Goal: Information Seeking & Learning: Learn about a topic

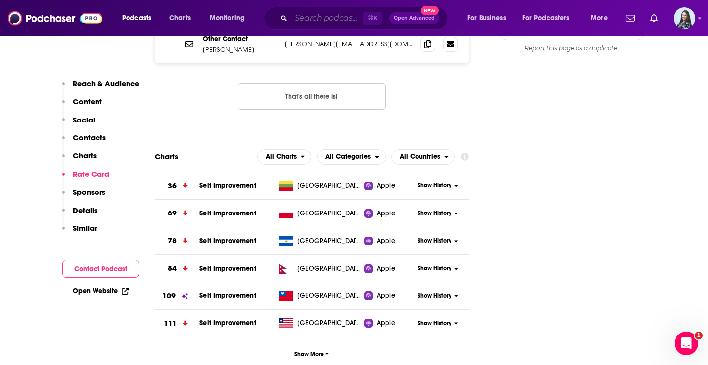
click at [337, 17] on input "Search podcasts, credits, & more..." at bounding box center [327, 18] width 72 height 16
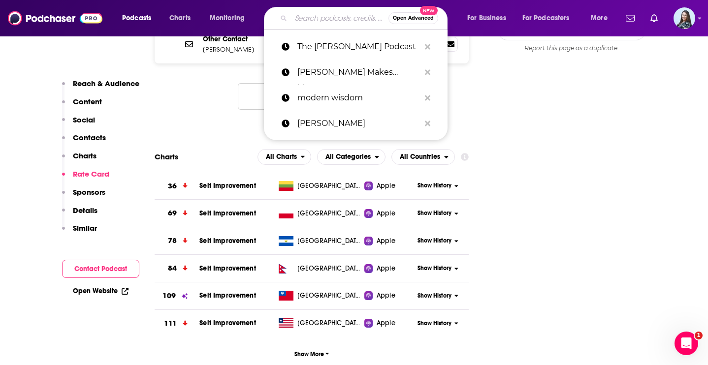
paste input "[PERSON_NAME]"
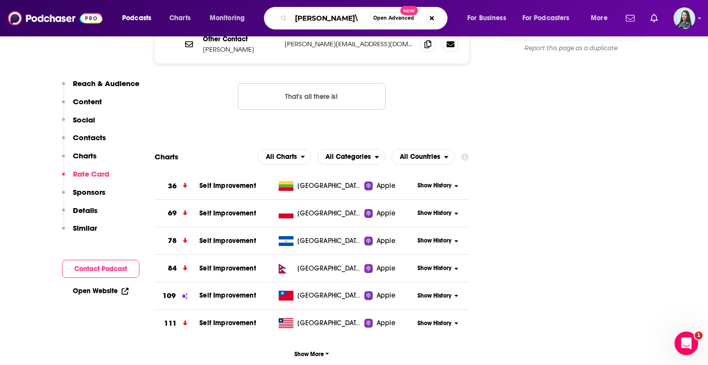
type input "[PERSON_NAME]"
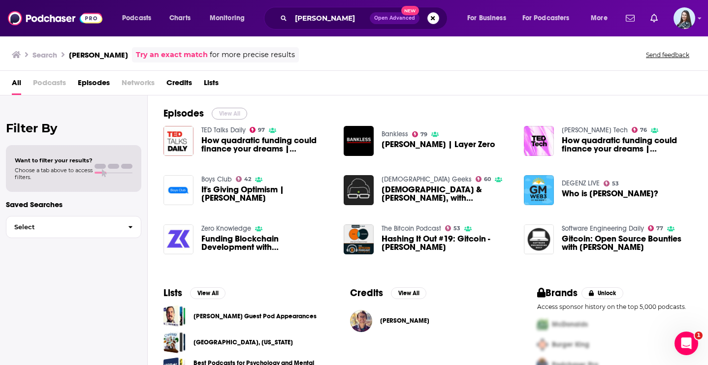
click at [239, 111] on button "View All" at bounding box center [229, 114] width 35 height 12
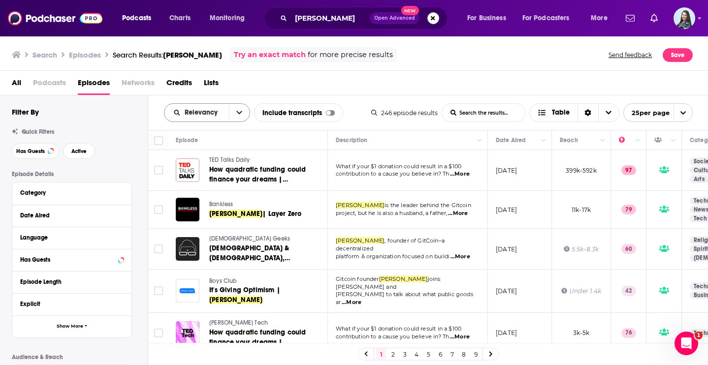
click at [232, 112] on button "open menu" at bounding box center [239, 113] width 21 height 18
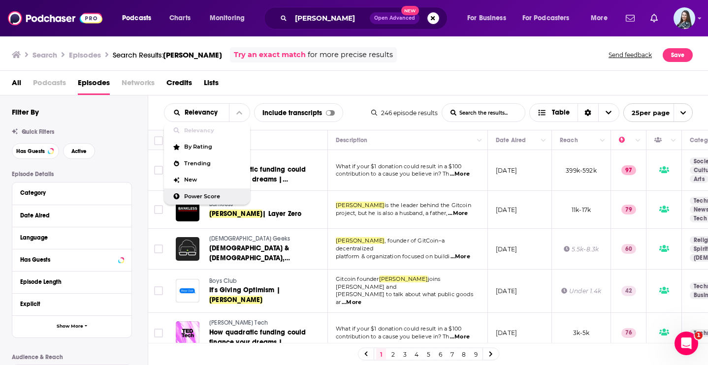
click at [209, 197] on span "Power Score" at bounding box center [213, 196] width 58 height 5
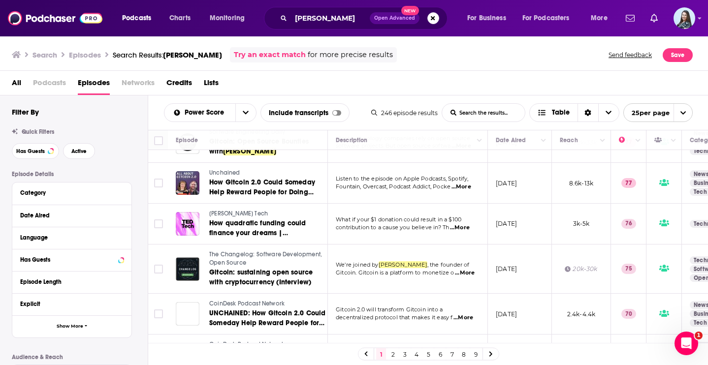
scroll to position [826, 0]
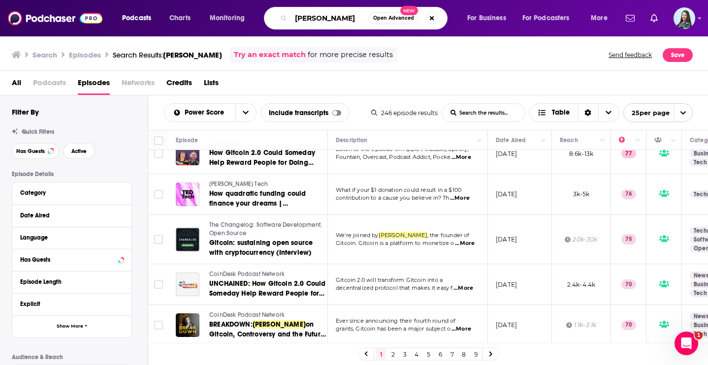
click at [307, 20] on input "[PERSON_NAME]" at bounding box center [330, 18] width 78 height 16
type input "behind the review"
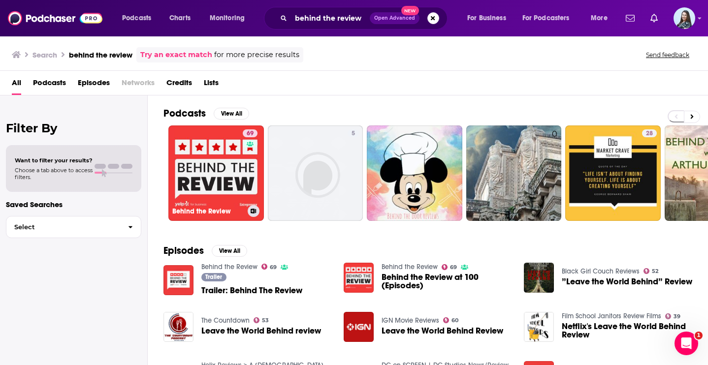
click at [245, 155] on div "69" at bounding box center [251, 168] width 17 height 76
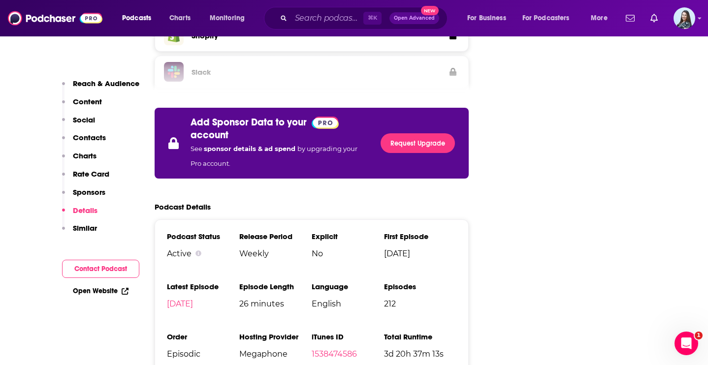
scroll to position [1695, 0]
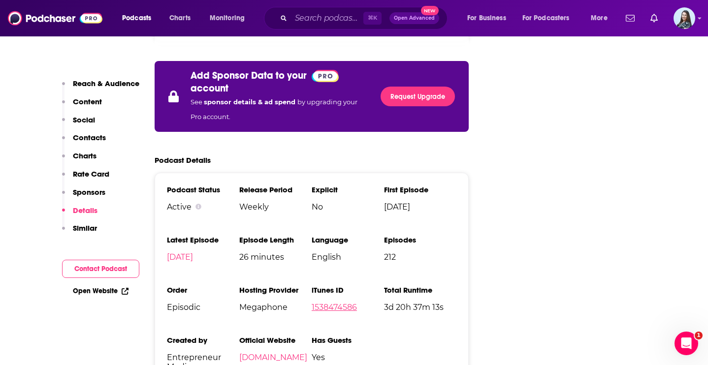
click at [339, 303] on link "1538474586" at bounding box center [334, 307] width 45 height 9
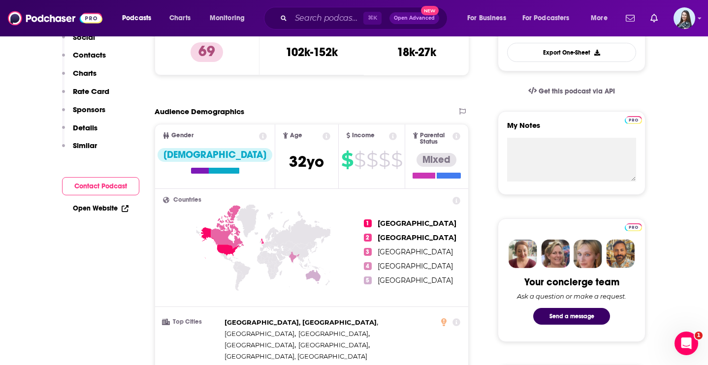
scroll to position [0, 0]
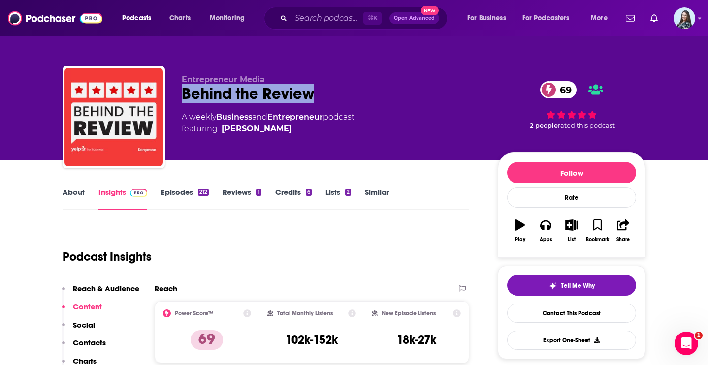
drag, startPoint x: 327, startPoint y: 90, endPoint x: 170, endPoint y: 87, distance: 157.6
click at [170, 87] on div "Entrepreneur Media Behind the Review 69 A weekly Business and Entrepreneur podc…" at bounding box center [354, 119] width 583 height 106
drag, startPoint x: 307, startPoint y: 134, endPoint x: 178, endPoint y: 94, distance: 135.7
click at [178, 94] on div "Entrepreneur Media Behind the Review 69 A weekly Business and Entrepreneur podc…" at bounding box center [354, 119] width 583 height 106
copy div "Behind the Review 69 A weekly Business and Entrepreneur podcast featuring"
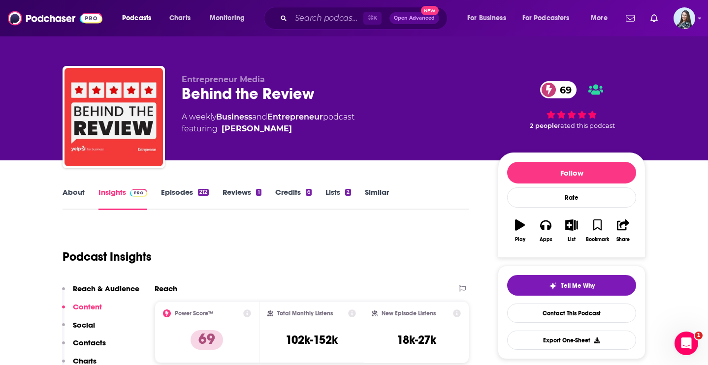
click at [296, 142] on div "Entrepreneur Media Behind the Review 69 A weekly Business and Entrepreneur podc…" at bounding box center [332, 114] width 300 height 79
drag, startPoint x: 310, startPoint y: 130, endPoint x: 295, endPoint y: 127, distance: 15.6
click at [295, 127] on span "featuring [PERSON_NAME]" at bounding box center [268, 129] width 173 height 12
copy span "[PERSON_NAME]"
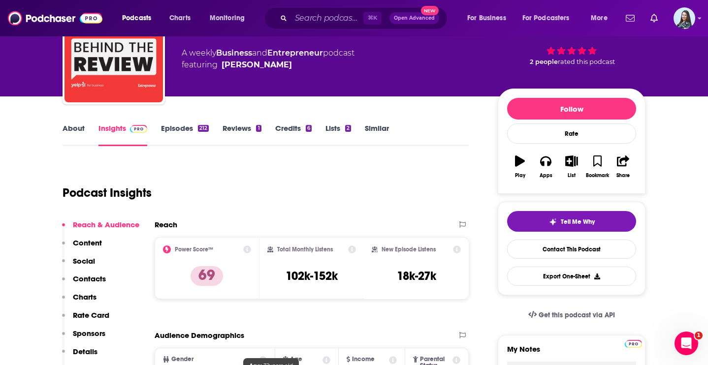
scroll to position [52, 0]
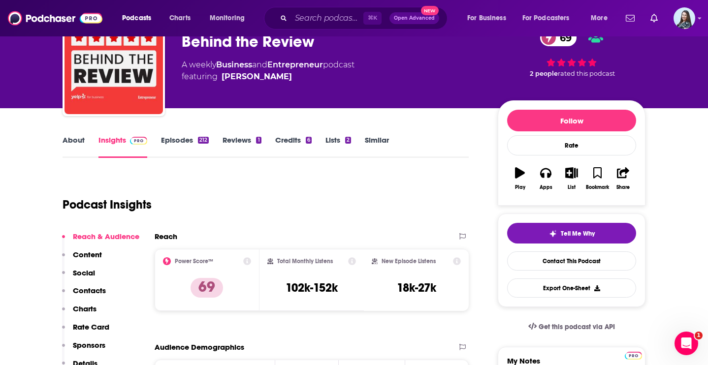
click at [77, 145] on link "About" at bounding box center [74, 146] width 22 height 23
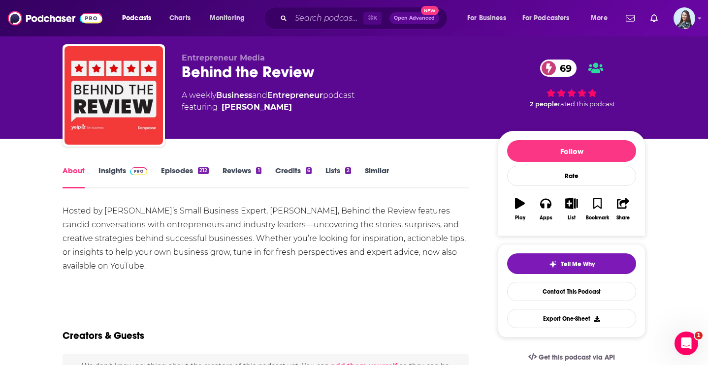
scroll to position [36, 0]
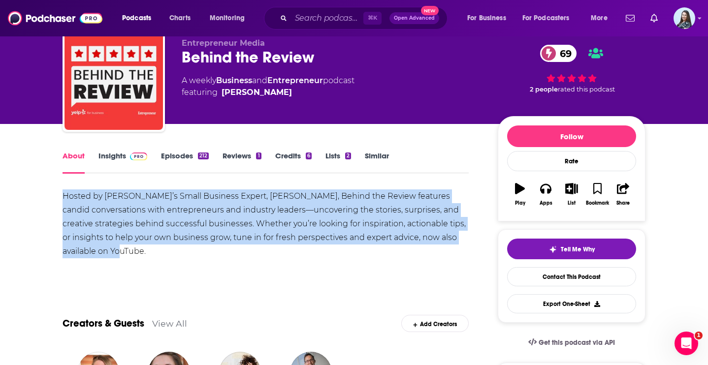
drag, startPoint x: 154, startPoint y: 254, endPoint x: 51, endPoint y: 198, distance: 116.6
copy div "Hosted by [PERSON_NAME]’s Small Business Expert, [PERSON_NAME], Behind the Revi…"
